Goal: Information Seeking & Learning: Learn about a topic

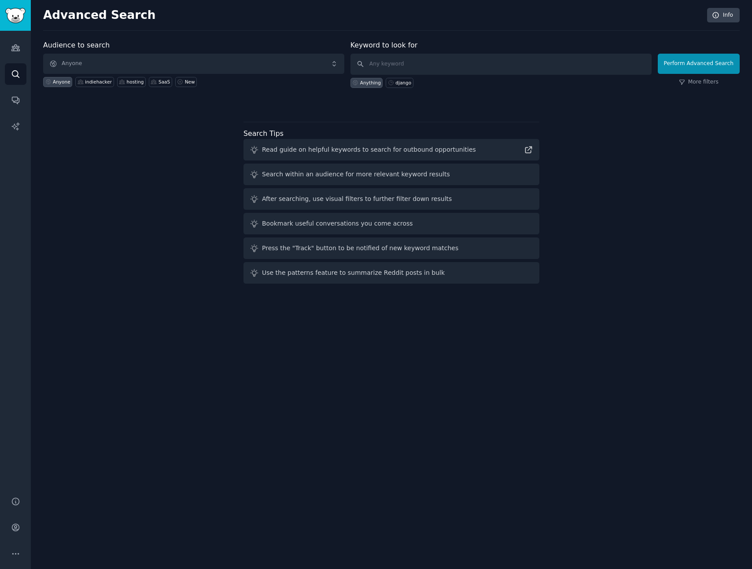
click at [130, 126] on div "Audience to search Anyone Anyone indiehacker hosting SaaS New Keyword to look f…" at bounding box center [391, 163] width 696 height 247
click at [88, 83] on div "indiehacker" at bounding box center [98, 82] width 27 height 6
click at [494, 66] on input "text" at bounding box center [500, 64] width 301 height 21
type input "b"
type input "boilerplate"
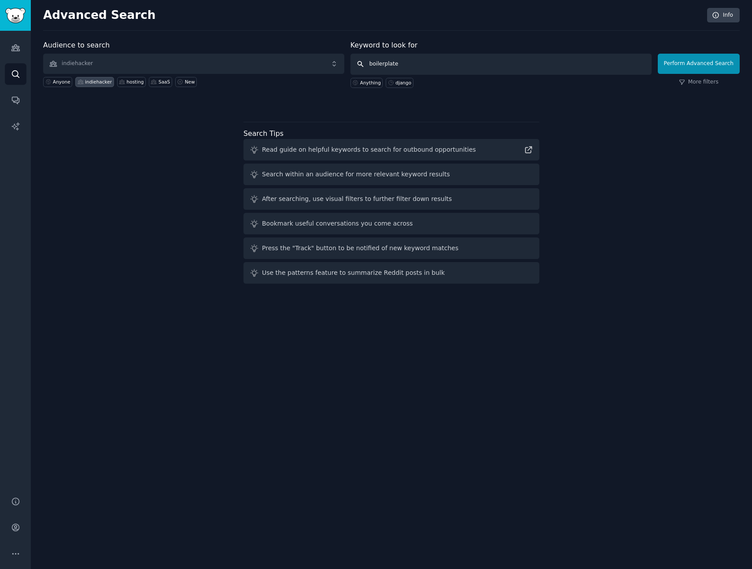
click button "Perform Advanced Search" at bounding box center [698, 64] width 82 height 20
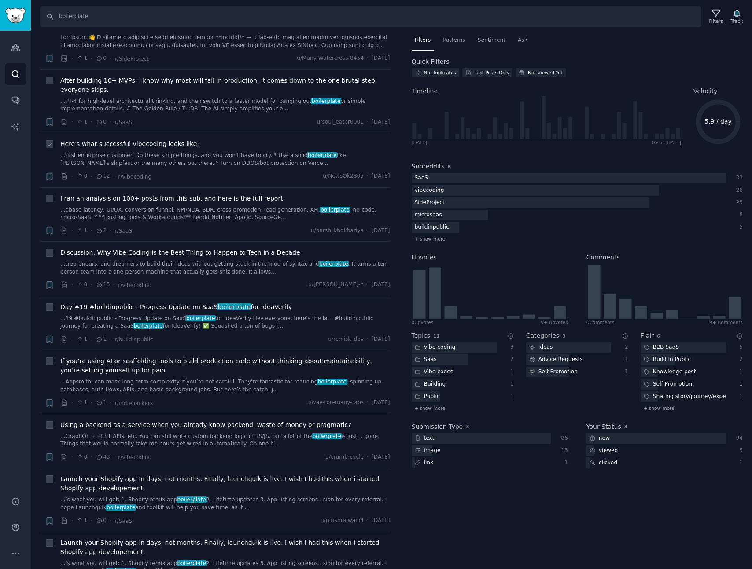
scroll to position [161, 0]
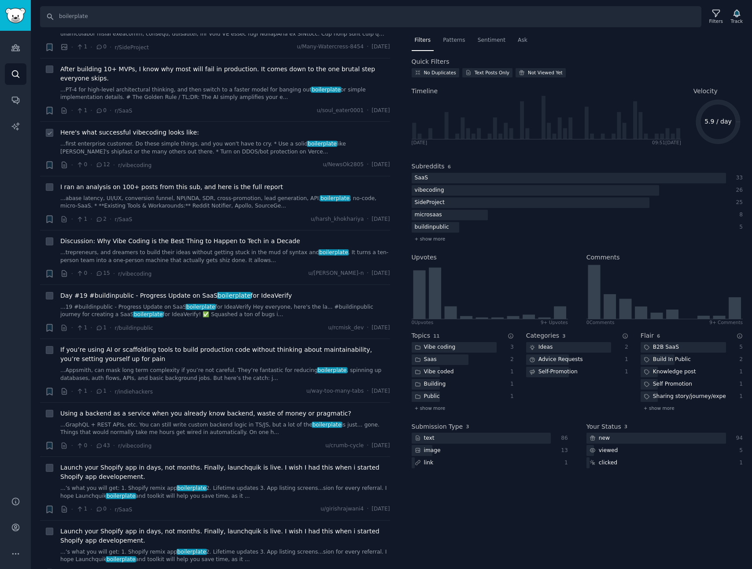
click at [258, 151] on link "...first enterprise customer. Do these simple things, and you won't have to cry…" at bounding box center [225, 147] width 330 height 15
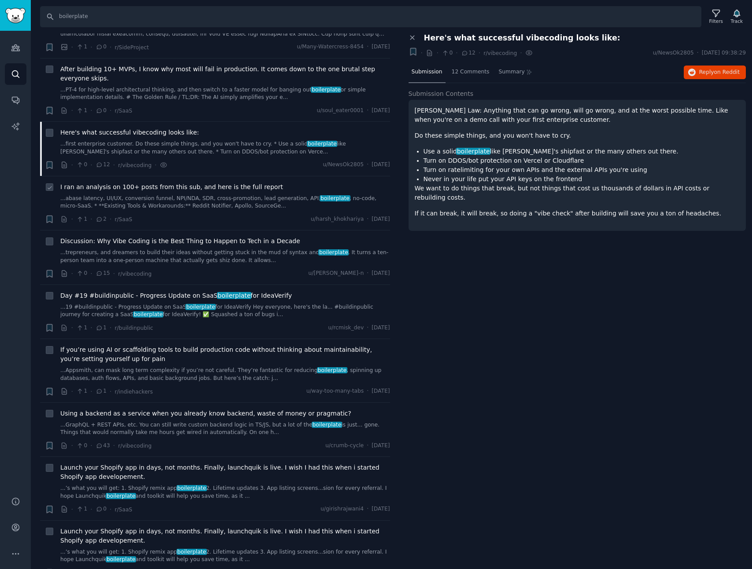
click at [253, 217] on div "· 1 · 2 · r/[PERSON_NAME] u/harsh_khokhariya · [DATE]" at bounding box center [225, 219] width 330 height 9
click at [264, 208] on link "...abase latency, UI/UX, conversion funnel, NPI/NDA, SDR, cross-promotion, lead…" at bounding box center [225, 202] width 330 height 15
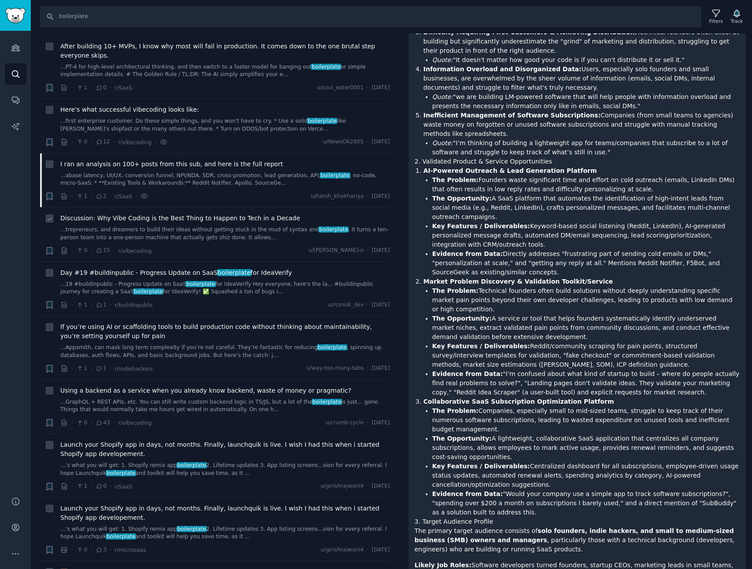
scroll to position [190, 0]
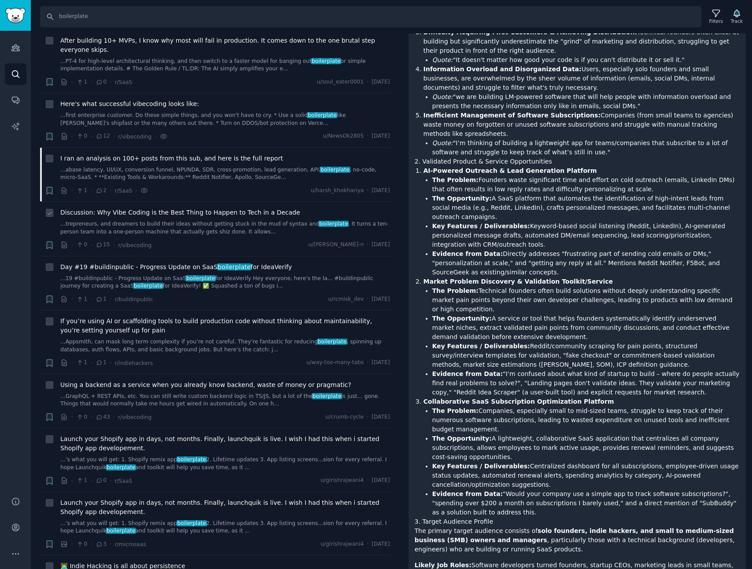
click at [267, 231] on link "...trepreneurs, and dreamers to build their ideas without getting stuck in the …" at bounding box center [225, 227] width 330 height 15
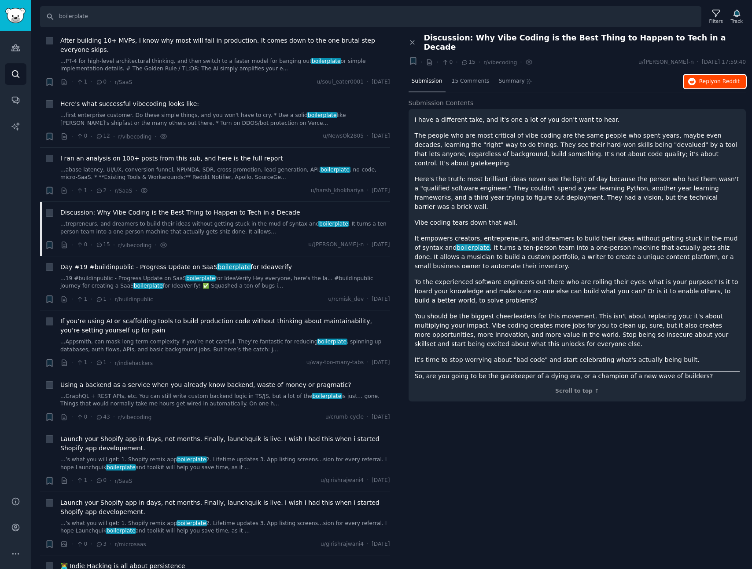
click at [727, 78] on button "Reply on Reddit" at bounding box center [714, 82] width 62 height 14
click at [264, 286] on link "...19 #buildinpublic - Progress Update on SaaS boilerplate for IdeaVerify Hey e…" at bounding box center [225, 282] width 330 height 15
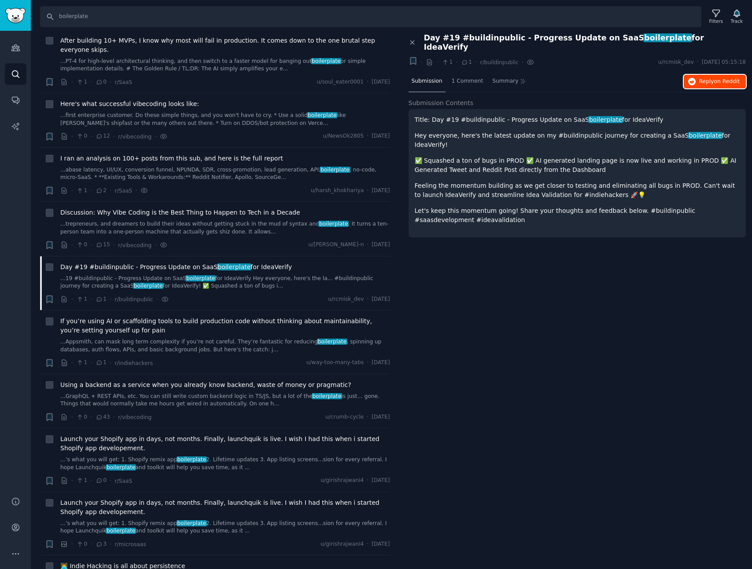
click at [697, 75] on button "Reply on Reddit" at bounding box center [714, 82] width 62 height 14
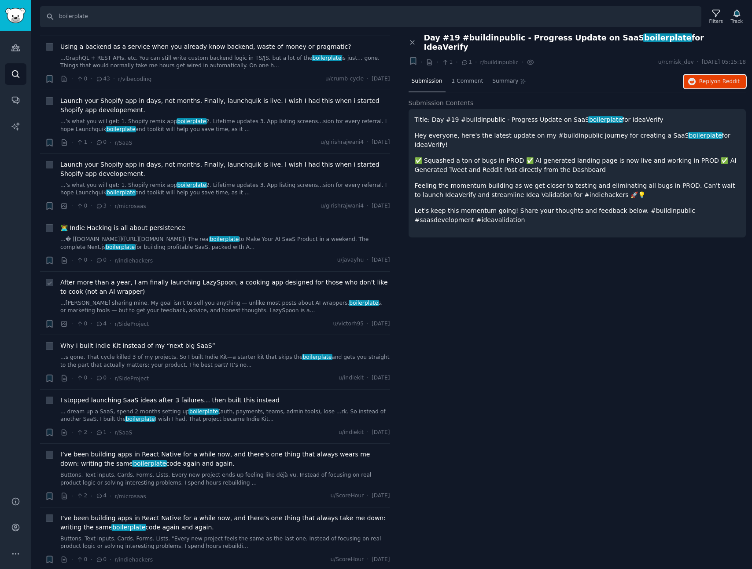
scroll to position [534, 0]
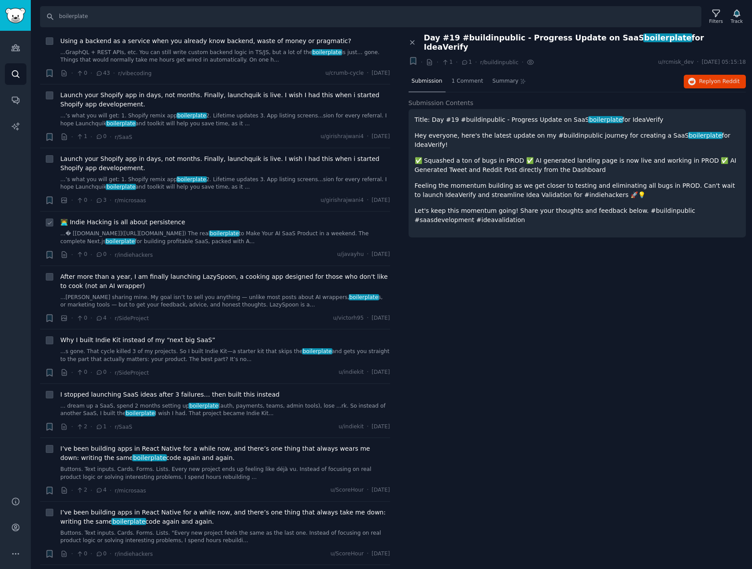
click at [253, 244] on link "...� [[DOMAIN_NAME]]([URL][DOMAIN_NAME]) The real boilerplate to Make Your AI S…" at bounding box center [225, 237] width 330 height 15
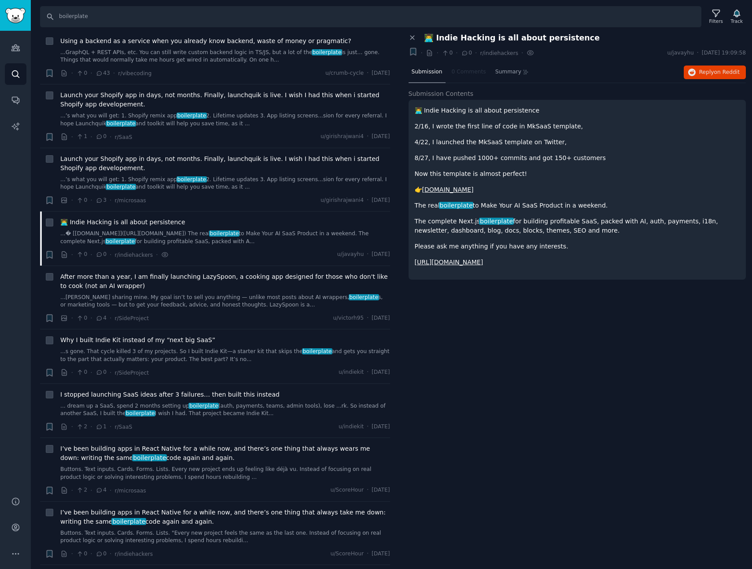
click at [537, 414] on div "Close panel 👨‍💻 Indie Hacking is all about persistence + · · 0 · 0 · r/indiehac…" at bounding box center [577, 301] width 350 height 536
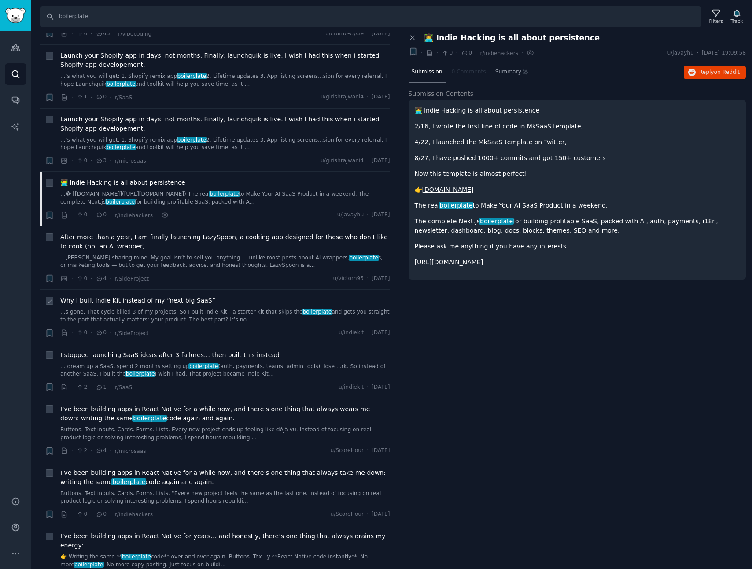
scroll to position [710, 0]
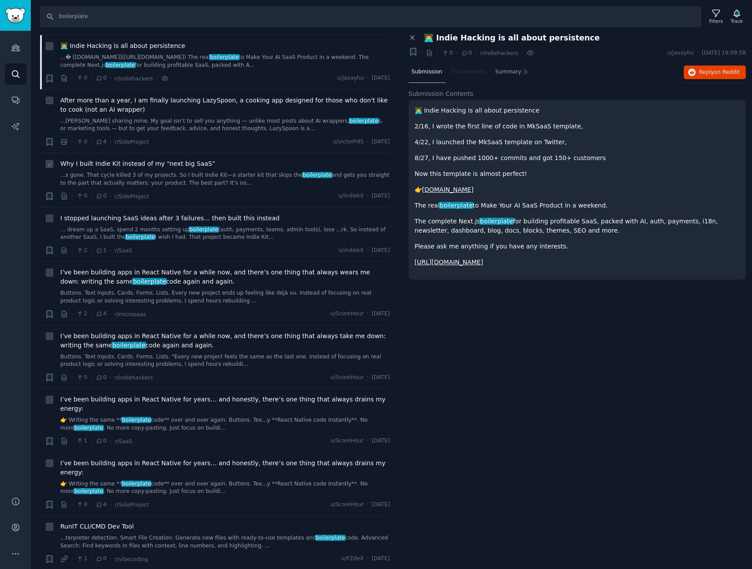
click at [246, 175] on link "...s gone. That cycle killed 3 of my projects. So I built Indie Kit—a starter k…" at bounding box center [225, 179] width 330 height 15
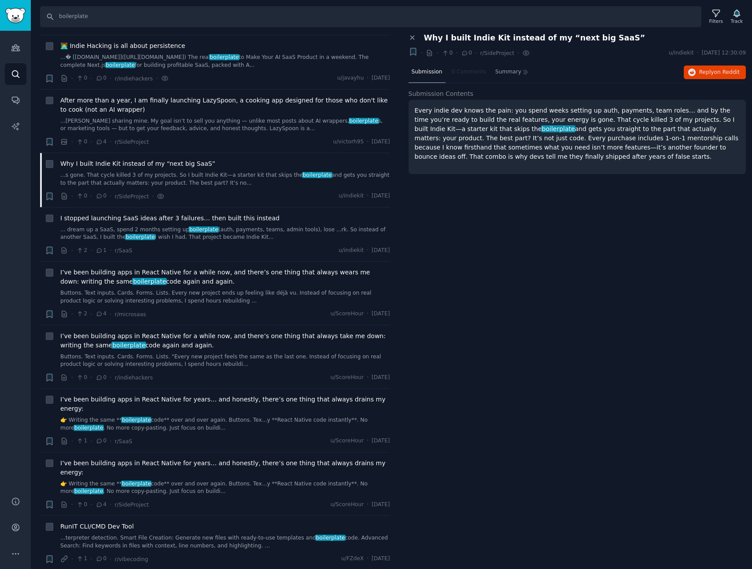
click at [548, 219] on div "Close panel Why I built Indie Kit instead of my “next big SaaS” + · · 0 · 0 · r…" at bounding box center [577, 301] width 350 height 536
click at [732, 71] on span "on Reddit" at bounding box center [727, 72] width 26 height 6
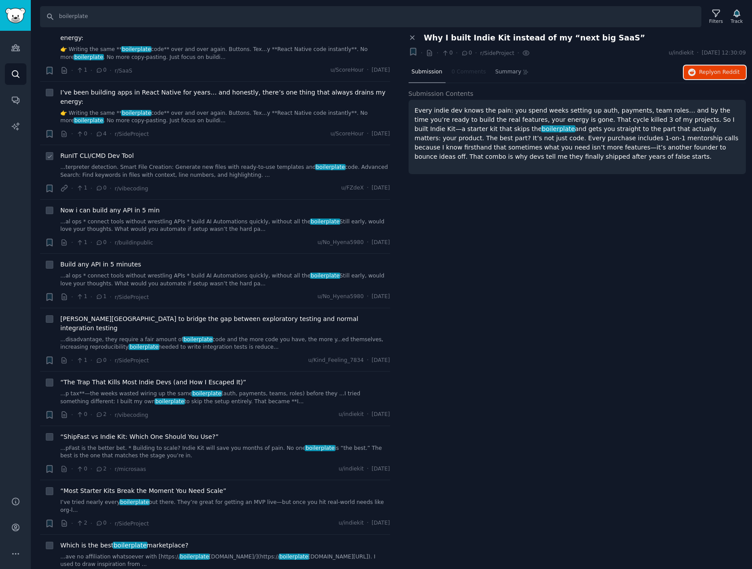
scroll to position [1087, 0]
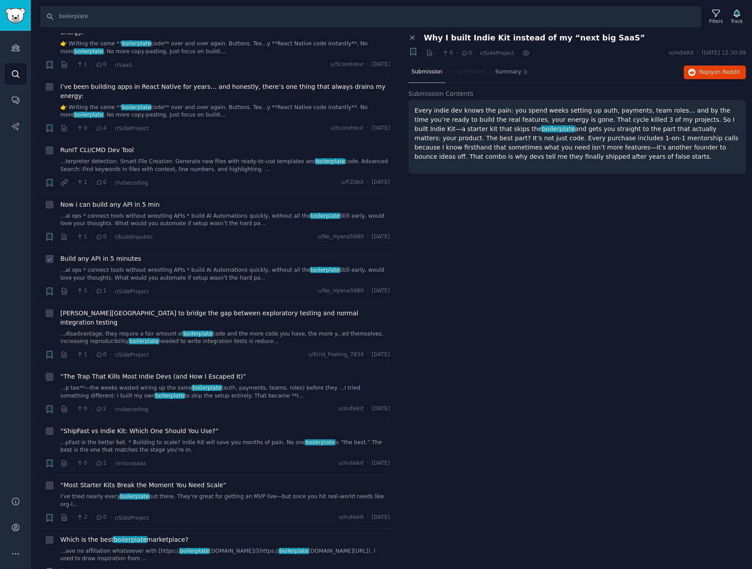
click at [255, 266] on div "Build any API in 5 minutes ...al ops * connect tools without wrestling APIs * b…" at bounding box center [225, 275] width 330 height 42
click at [251, 267] on link "...al ops * connect tools without wrestling APIs * build AI Automations quickly…" at bounding box center [225, 274] width 330 height 15
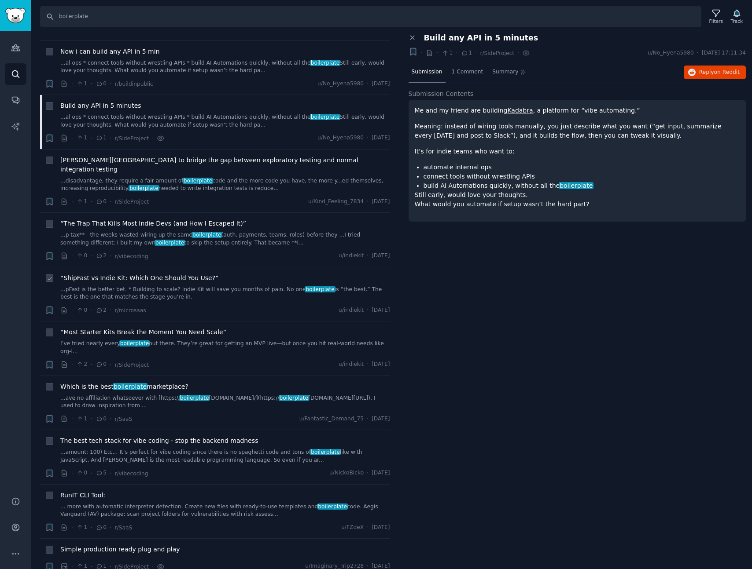
scroll to position [1291, 0]
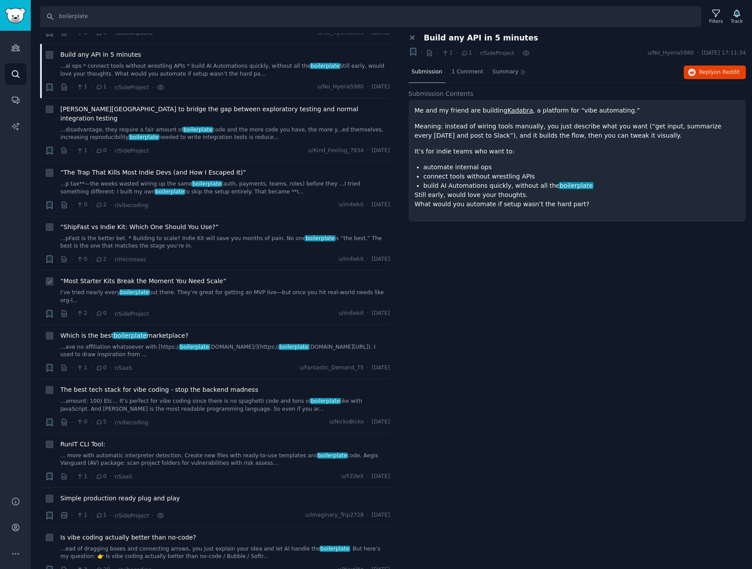
click at [240, 277] on div "“Most Starter Kits Break the Moment You Need Scale” I’ve tried nearly every boi…" at bounding box center [225, 291] width 330 height 28
click at [238, 277] on div "“Most Starter Kits Break the Moment You Need Scale” I’ve tried nearly every boi…" at bounding box center [225, 291] width 330 height 28
click at [237, 289] on link "I’ve tried nearly every boilerplate out there. They’re great for getting an MVP…" at bounding box center [225, 296] width 330 height 15
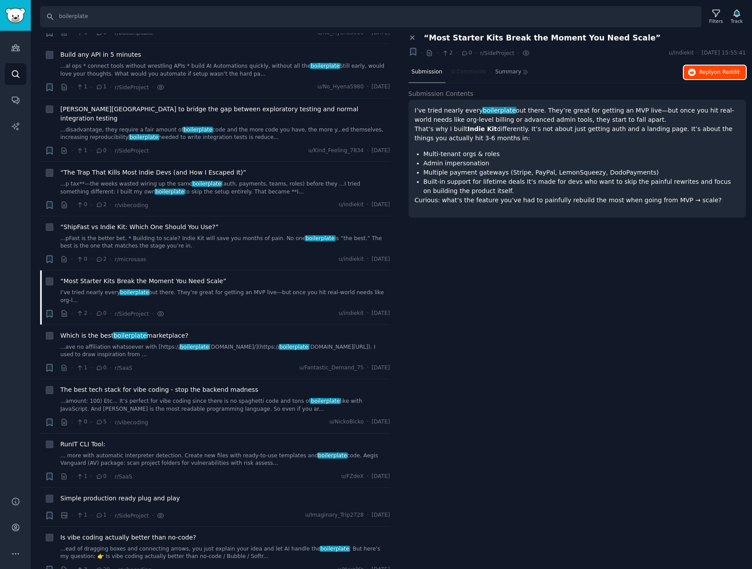
click at [705, 74] on span "Reply on Reddit" at bounding box center [719, 73] width 40 height 8
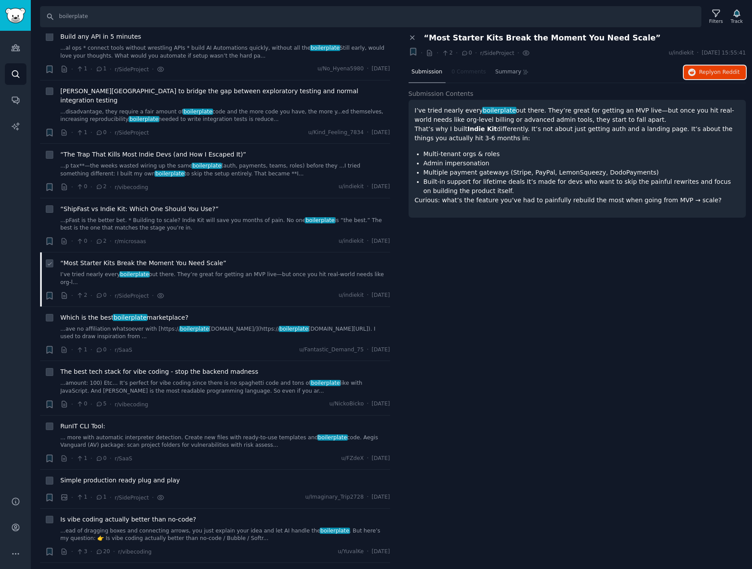
scroll to position [1573, 0]
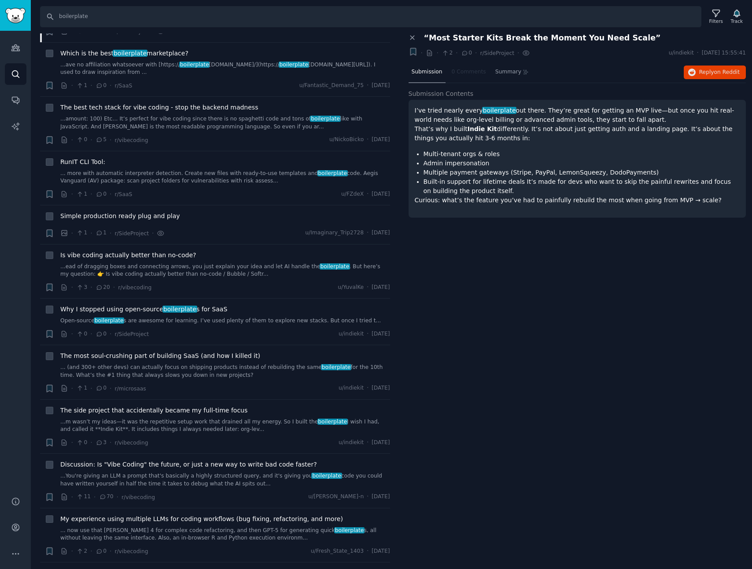
click at [455, 304] on div "Close panel “Most Starter Kits Break the Moment You Need Scale” + · · 2 · 0 · r…" at bounding box center [577, 301] width 350 height 536
